Goal: Download file/media

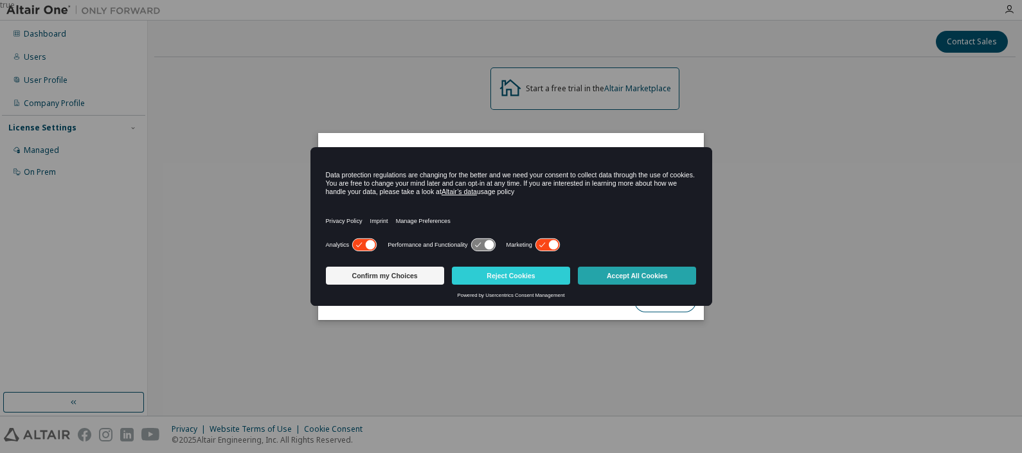
click at [629, 272] on button "Accept All Cookies" at bounding box center [637, 276] width 118 height 18
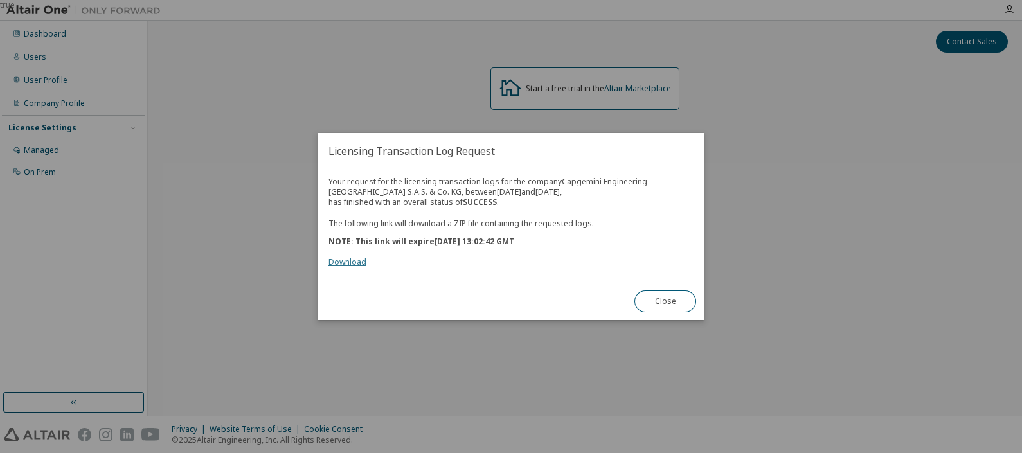
click at [343, 262] on link "Download" at bounding box center [348, 262] width 38 height 11
click at [666, 307] on button "Close" at bounding box center [666, 302] width 62 height 22
